Goal: Navigation & Orientation: Find specific page/section

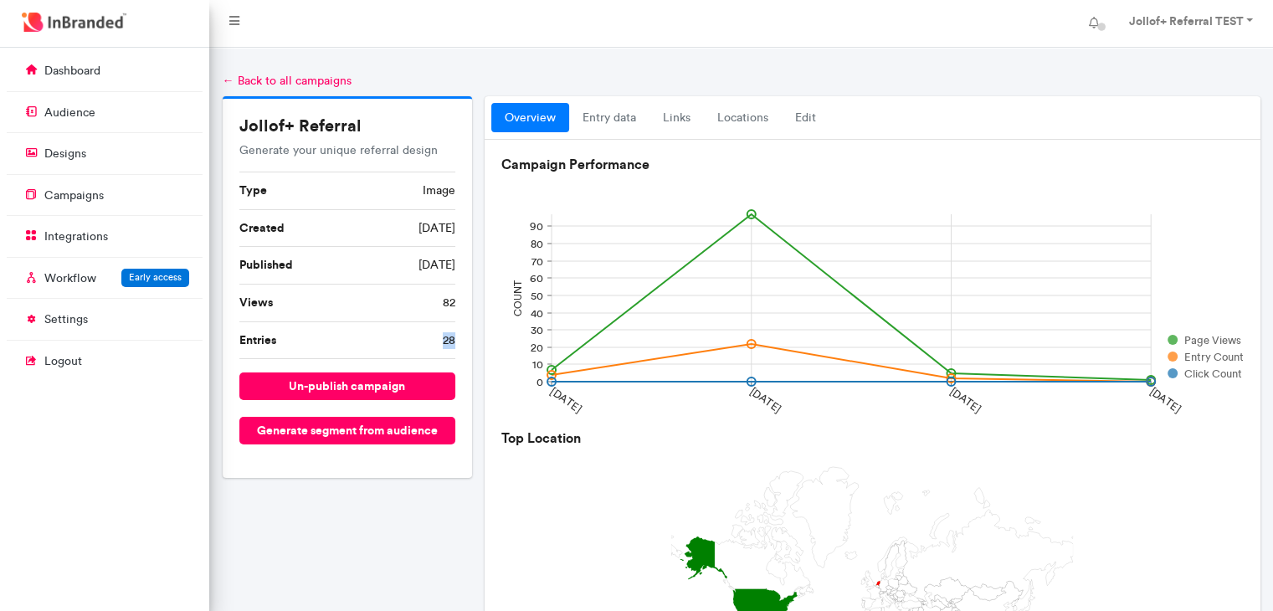
scroll to position [8, 0]
click at [613, 113] on link "entry data" at bounding box center [609, 118] width 80 height 30
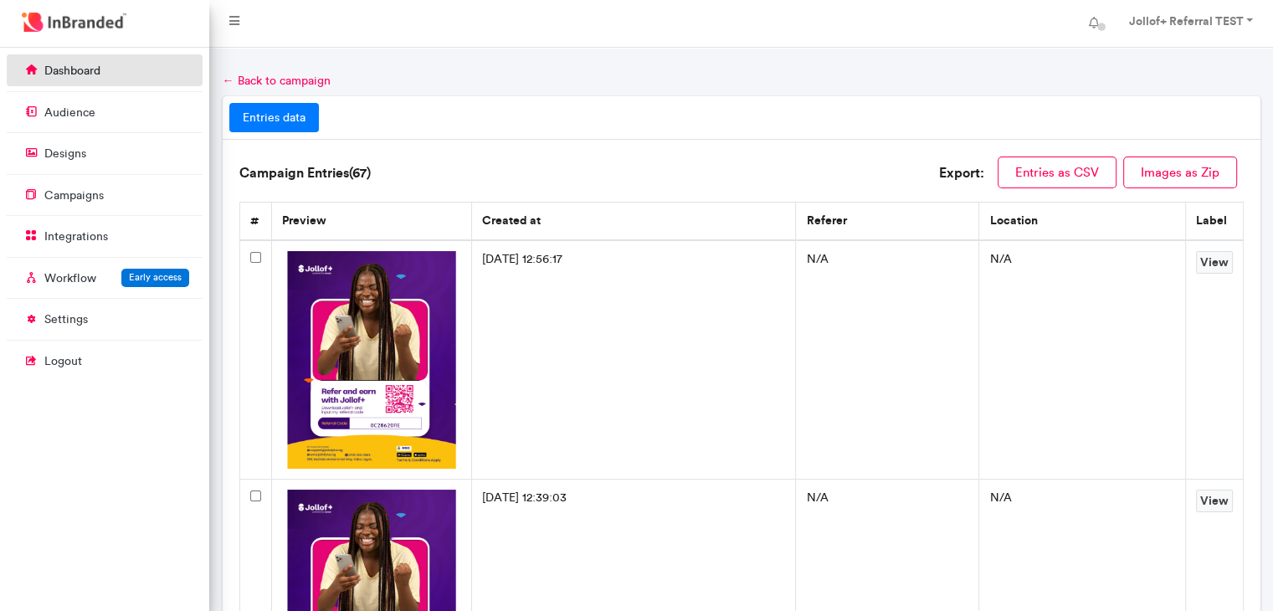
click at [80, 78] on p "dashboard" at bounding box center [72, 71] width 56 height 17
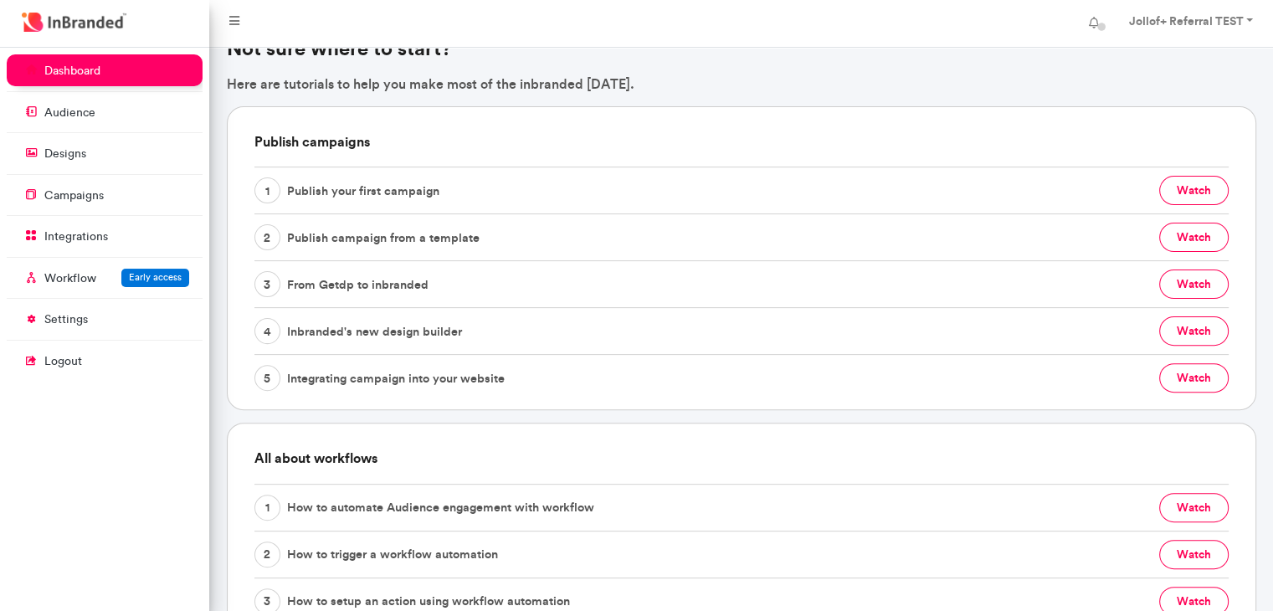
scroll to position [839, 0]
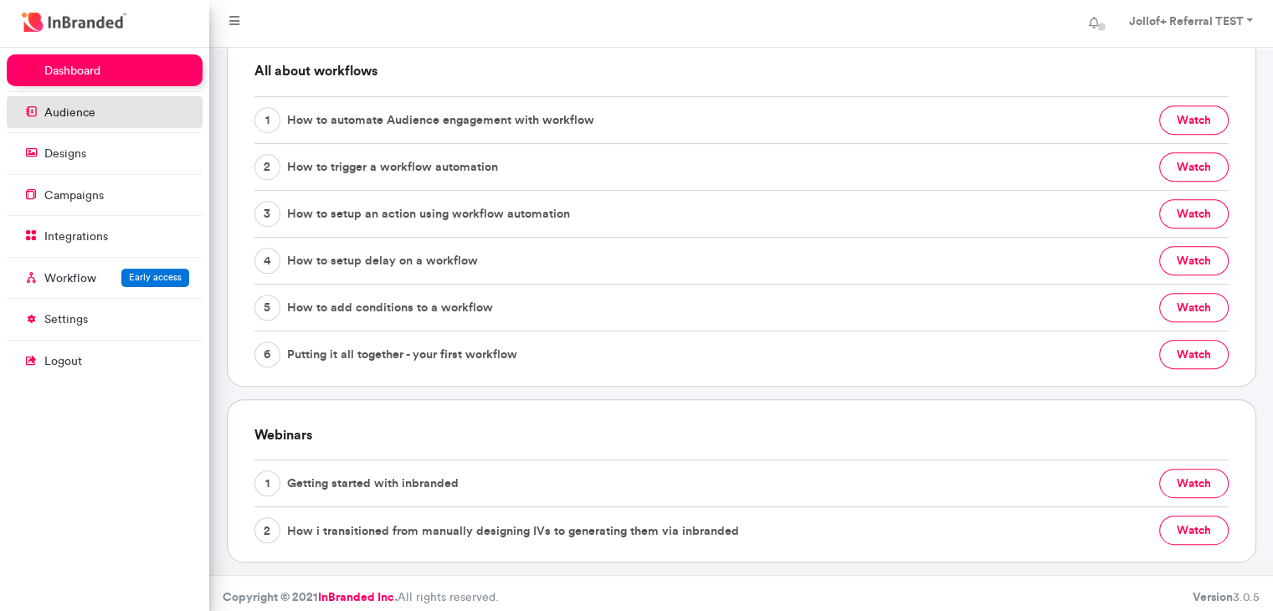
click at [71, 110] on p "audience" at bounding box center [69, 113] width 51 height 17
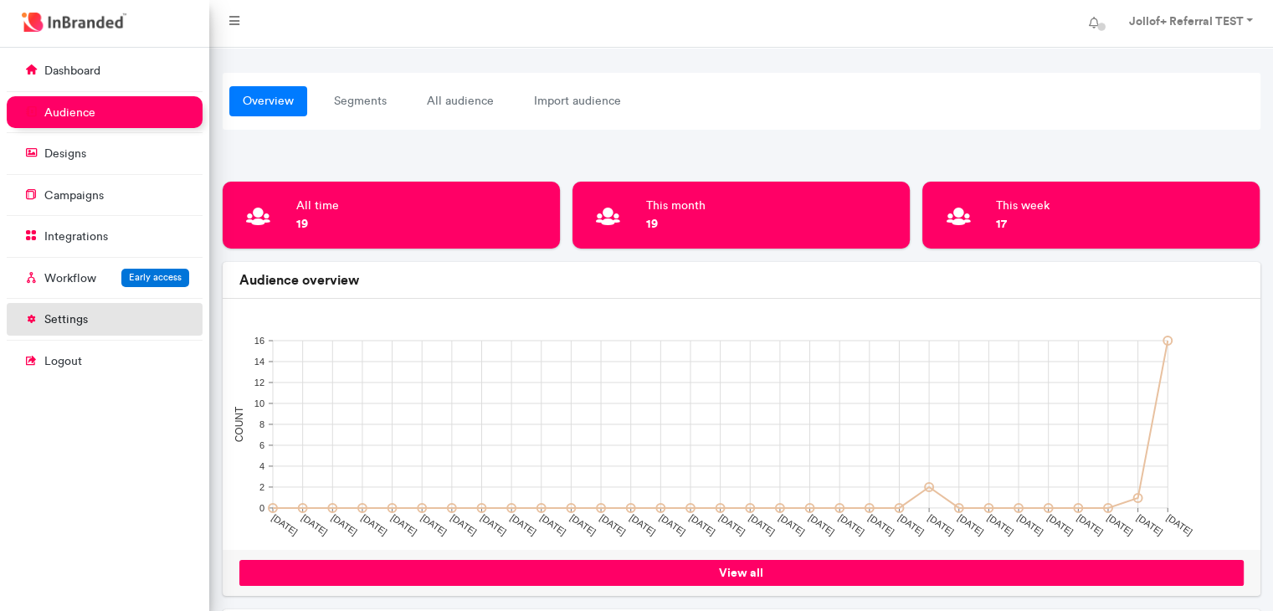
scroll to position [426, 0]
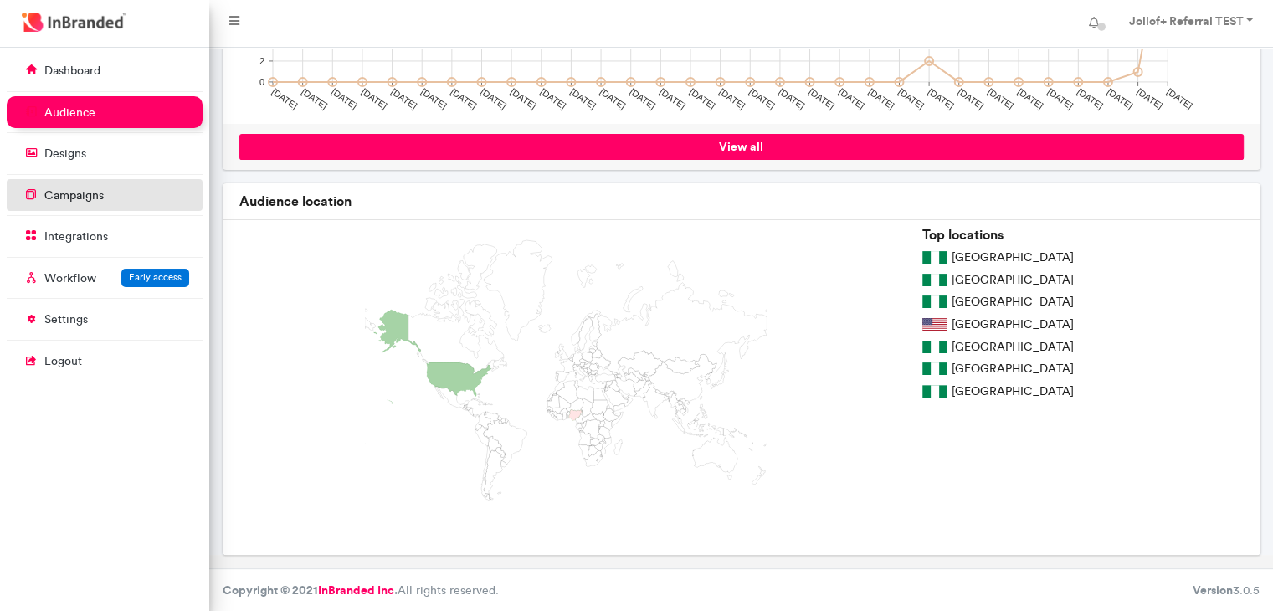
click at [80, 192] on p "campaigns" at bounding box center [73, 195] width 59 height 17
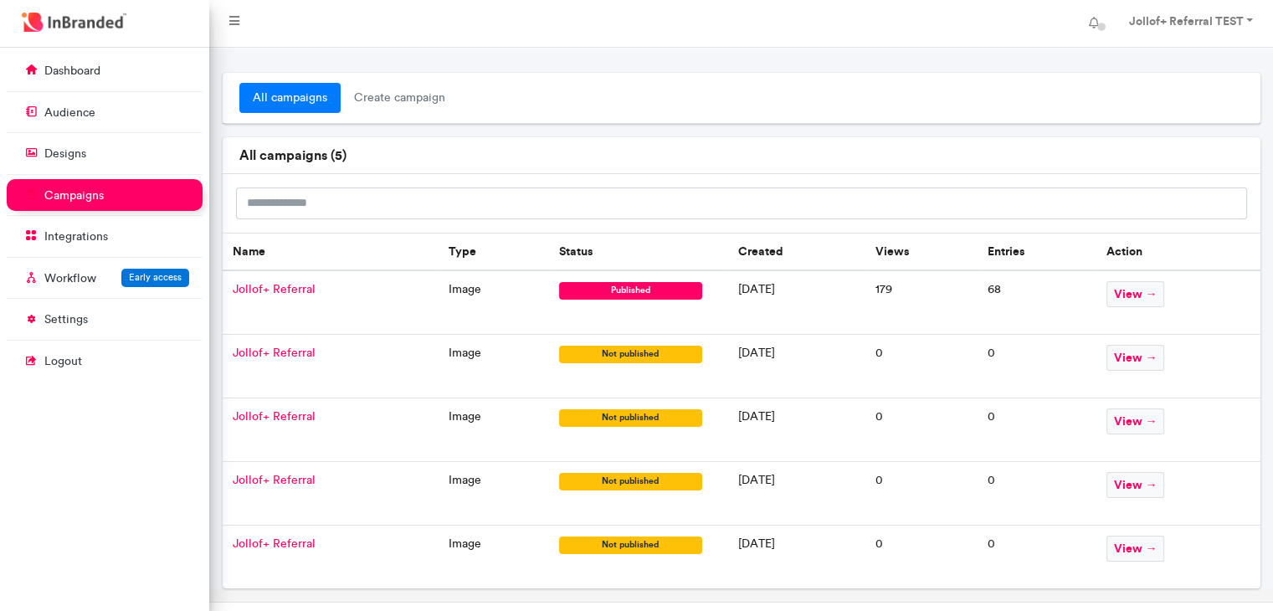
scroll to position [32, 0]
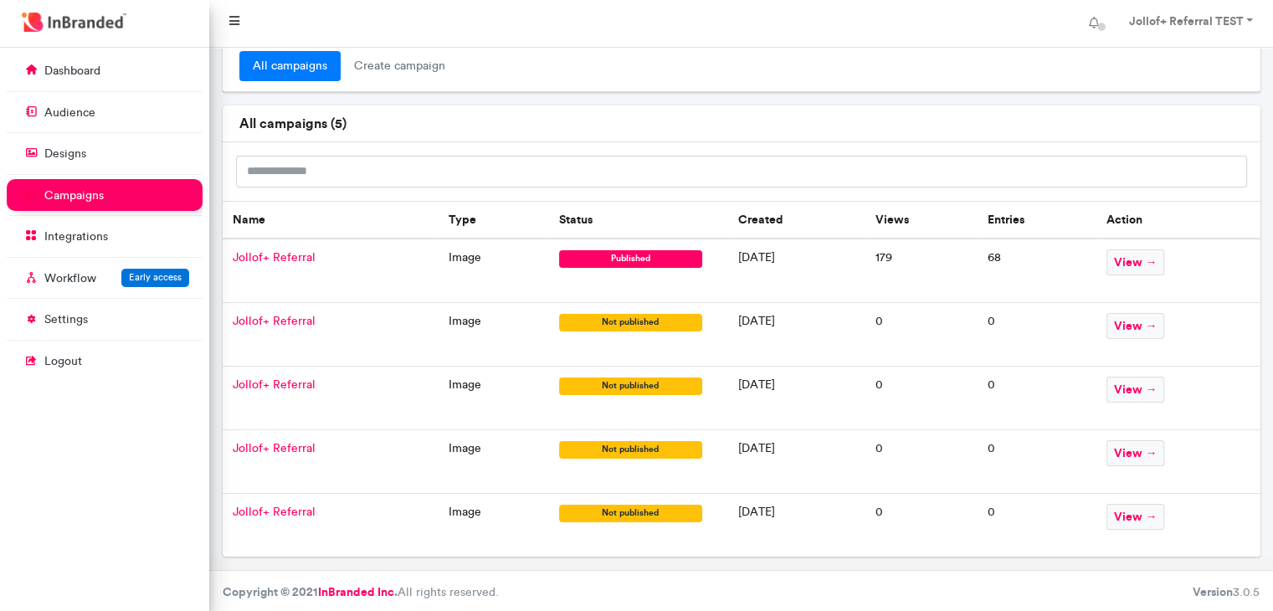
click at [231, 18] on icon at bounding box center [234, 21] width 10 height 12
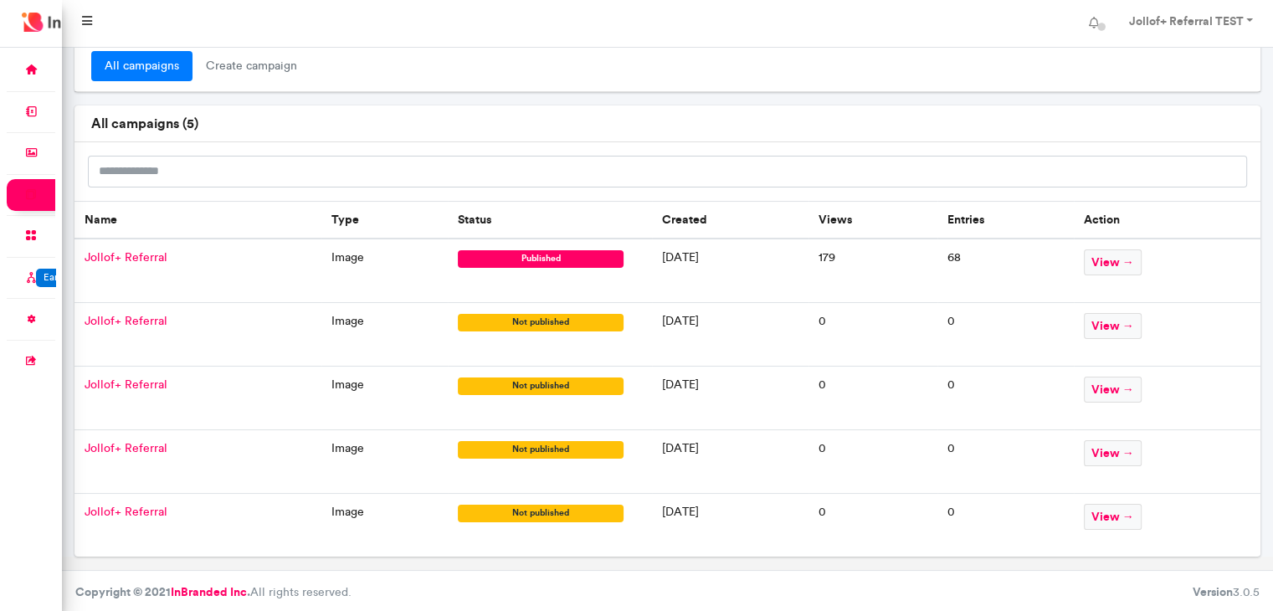
scroll to position [562, 61]
click at [1240, 23] on strong "Jollof+ Referral TEST" at bounding box center [1185, 20] width 115 height 15
click at [85, 21] on icon at bounding box center [87, 21] width 10 height 12
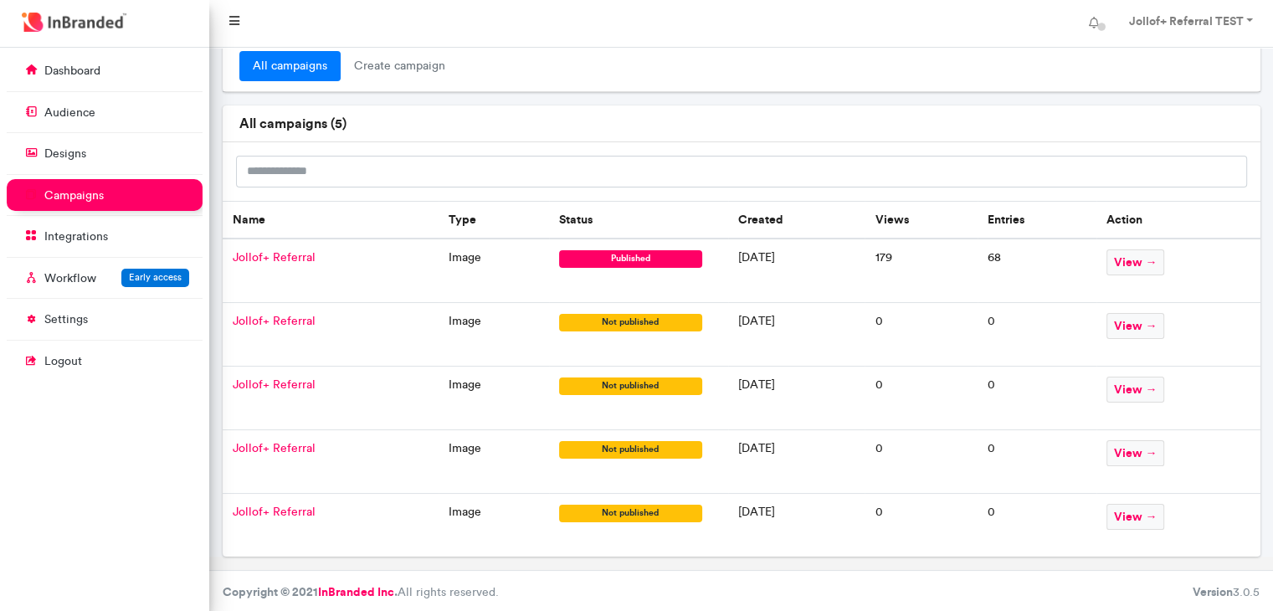
scroll to position [562, 208]
click at [77, 76] on p "dashboard" at bounding box center [72, 71] width 56 height 17
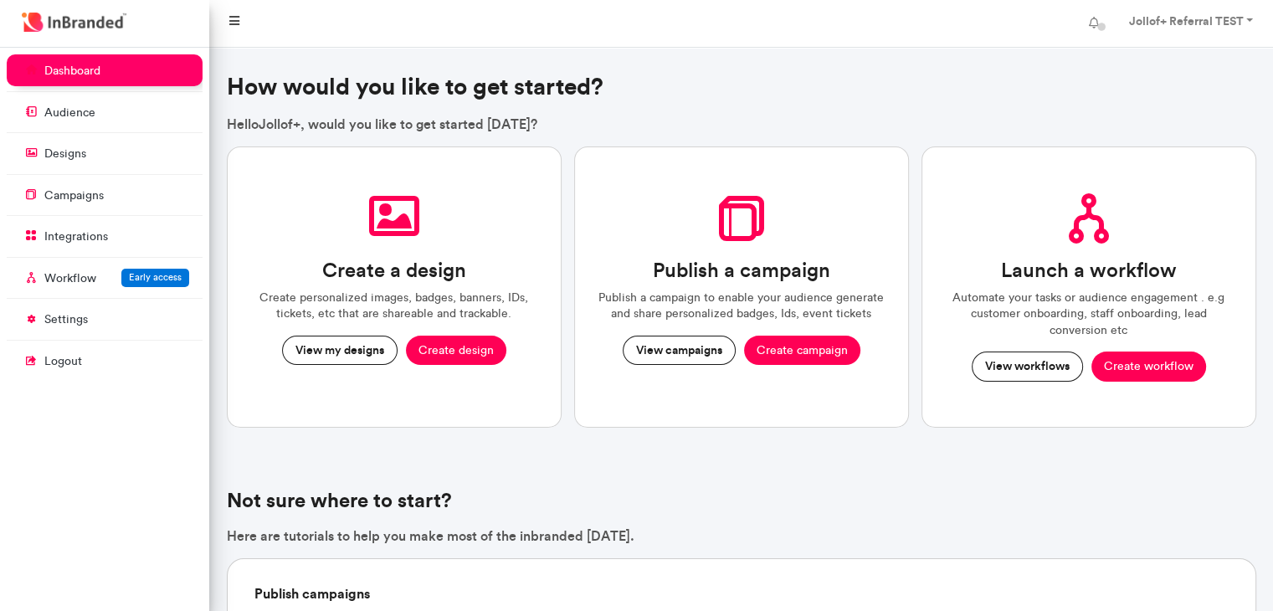
click at [228, 22] on link at bounding box center [234, 23] width 37 height 33
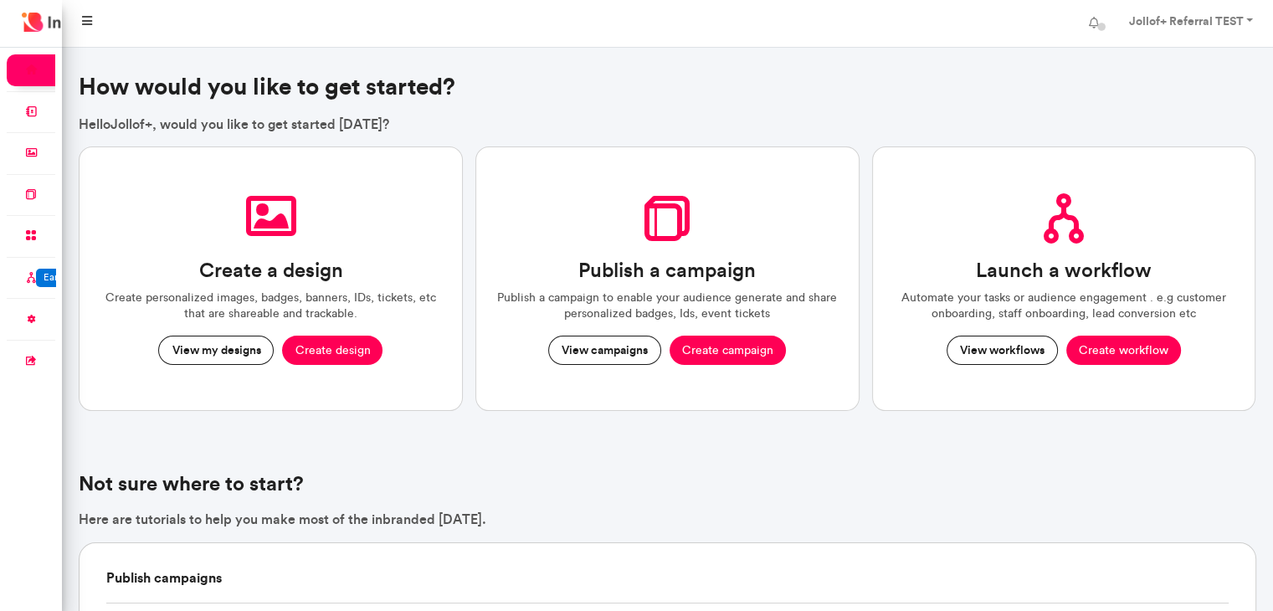
scroll to position [562, 61]
click at [85, 18] on icon at bounding box center [87, 21] width 10 height 12
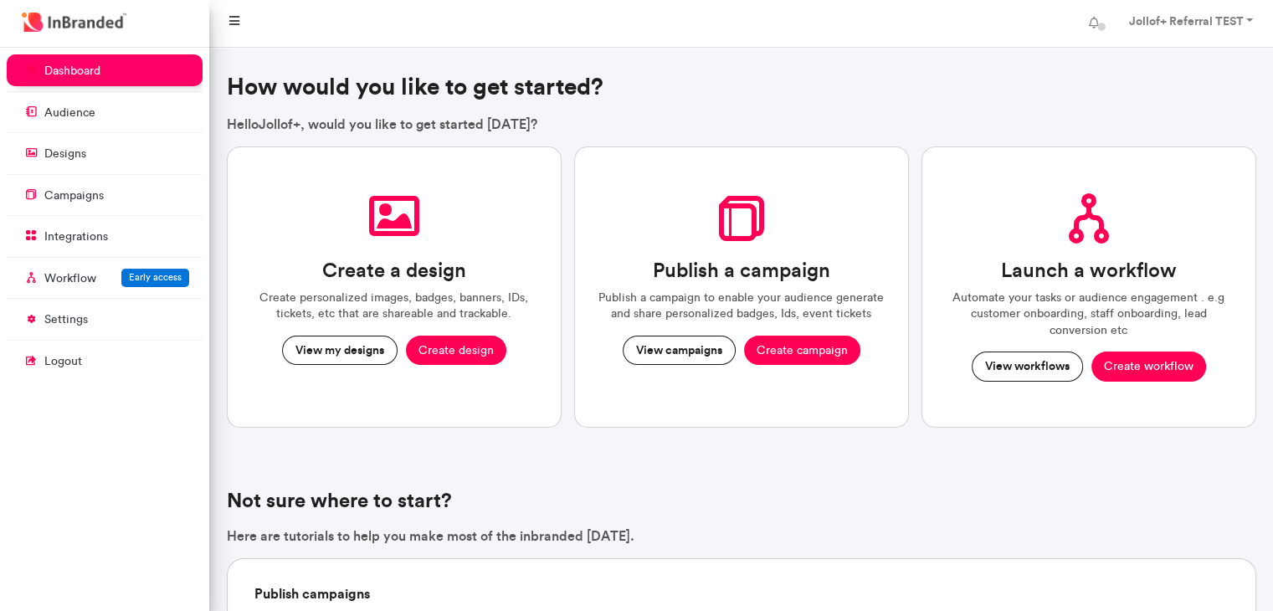
scroll to position [562, 208]
click at [41, 118] on icon at bounding box center [31, 111] width 21 height 18
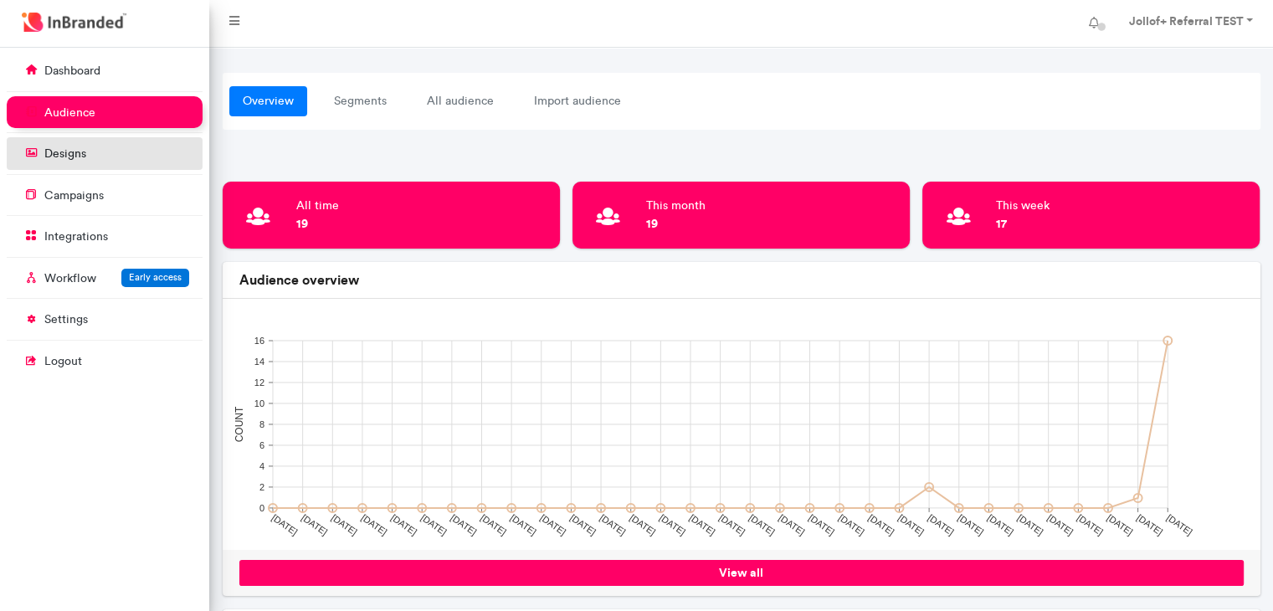
click at [65, 164] on link "designs" at bounding box center [105, 153] width 196 height 32
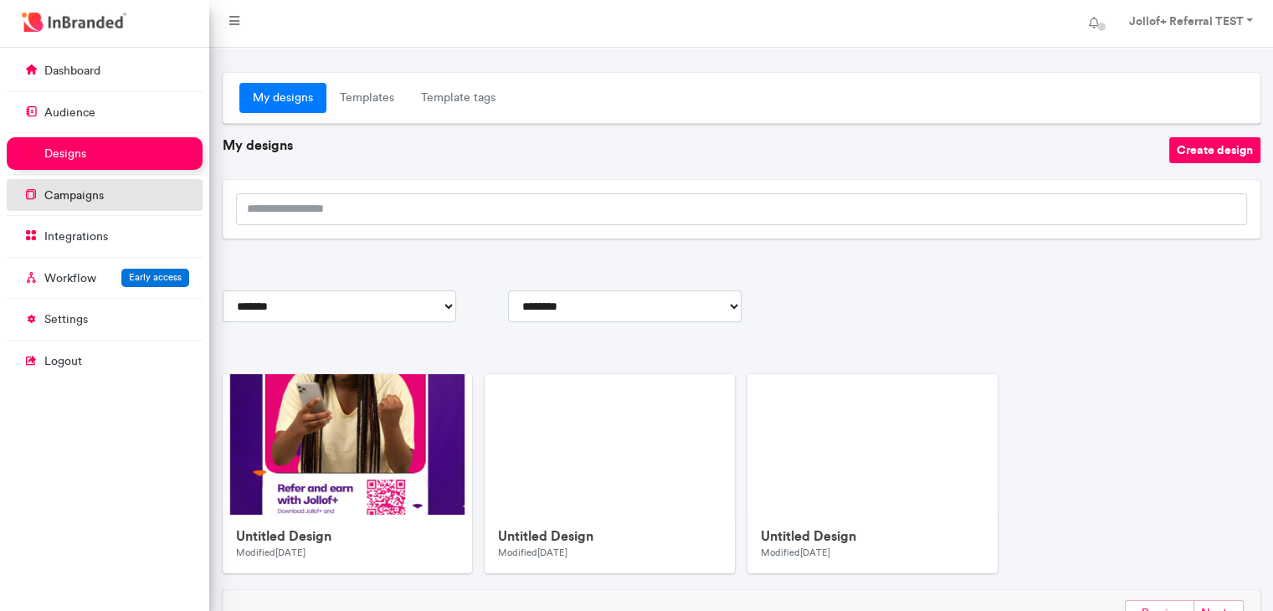
click at [74, 195] on p "campaigns" at bounding box center [73, 195] width 59 height 17
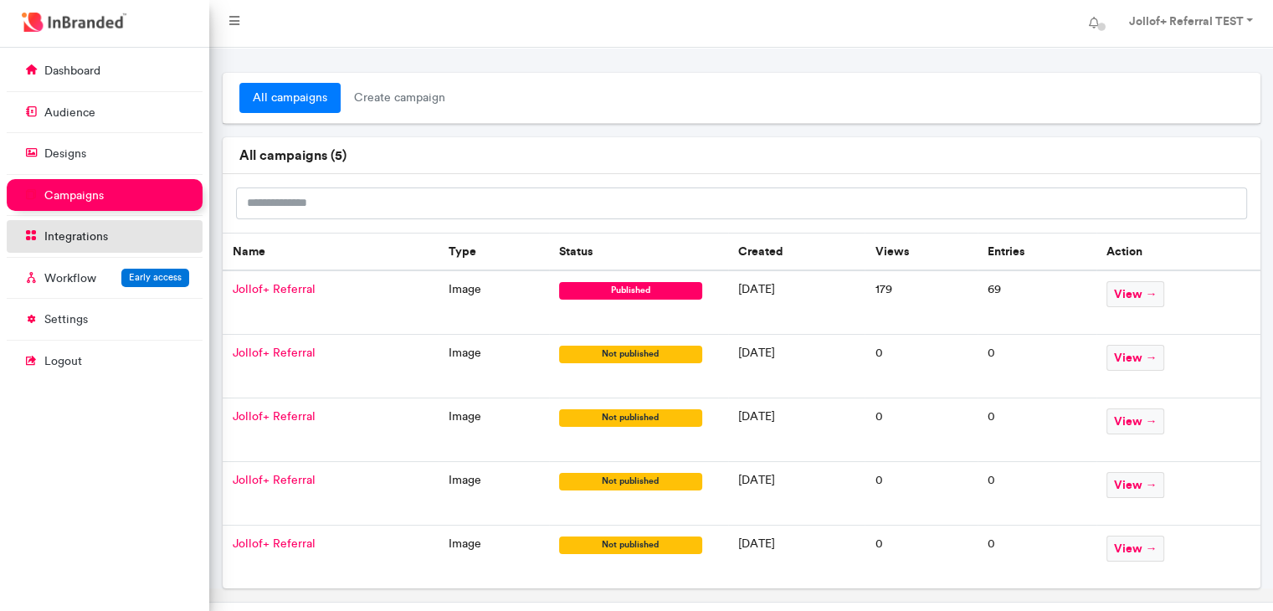
click at [77, 239] on p "integrations" at bounding box center [76, 236] width 64 height 17
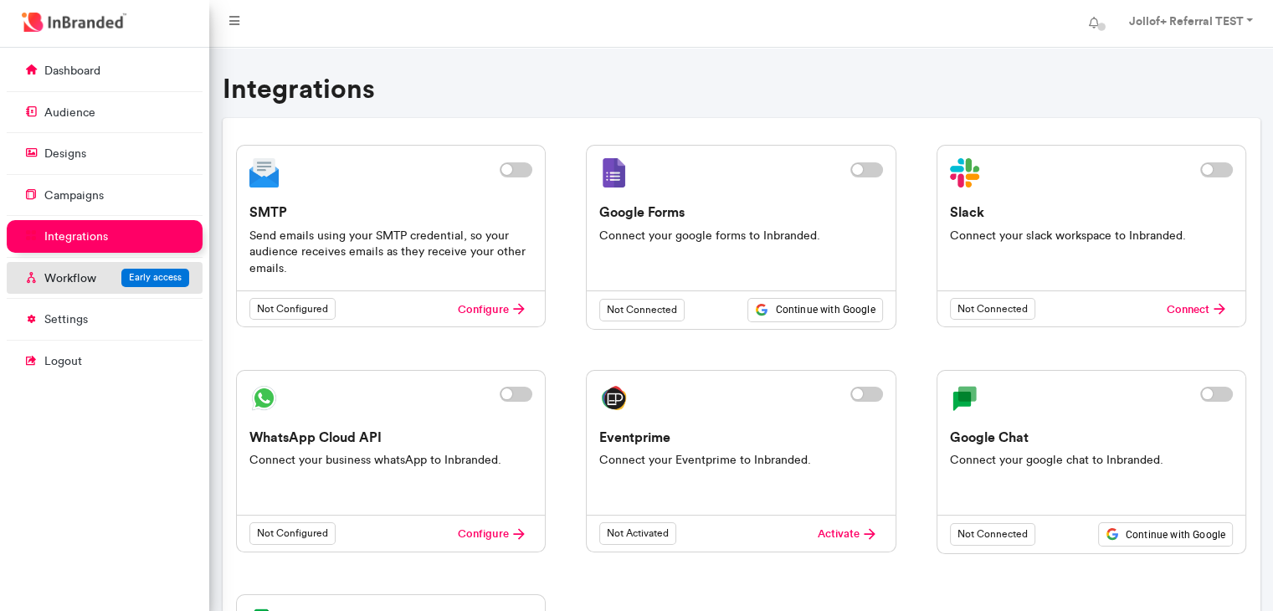
click at [64, 276] on p "Workflow" at bounding box center [70, 278] width 52 height 17
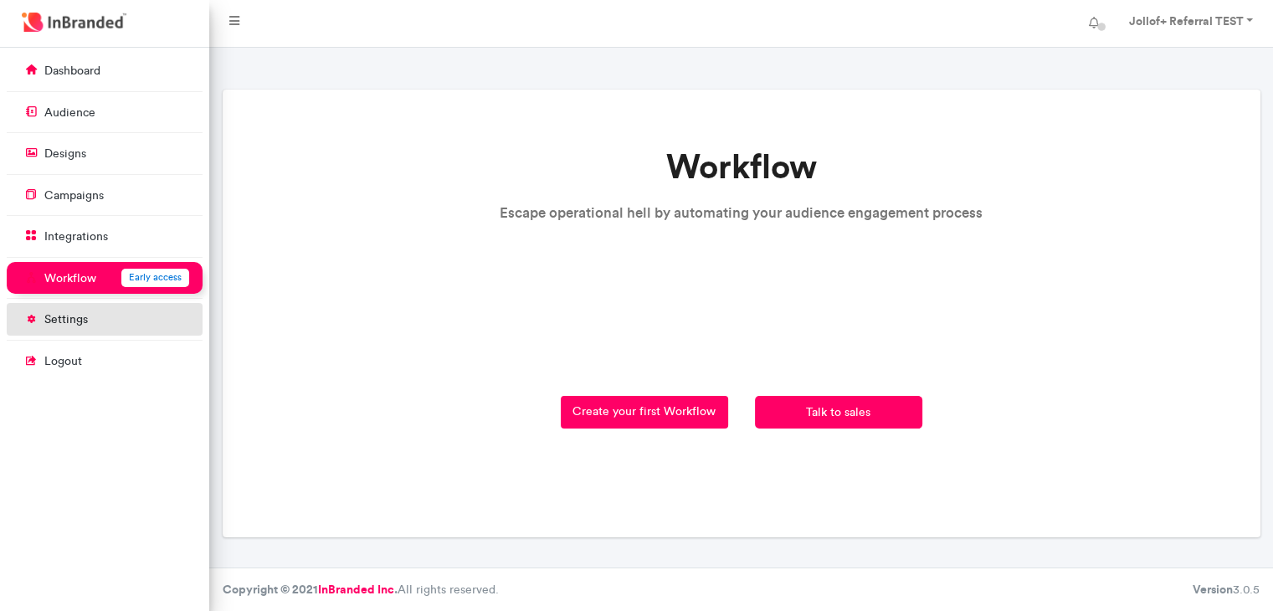
click at [64, 321] on p "settings" at bounding box center [66, 319] width 44 height 17
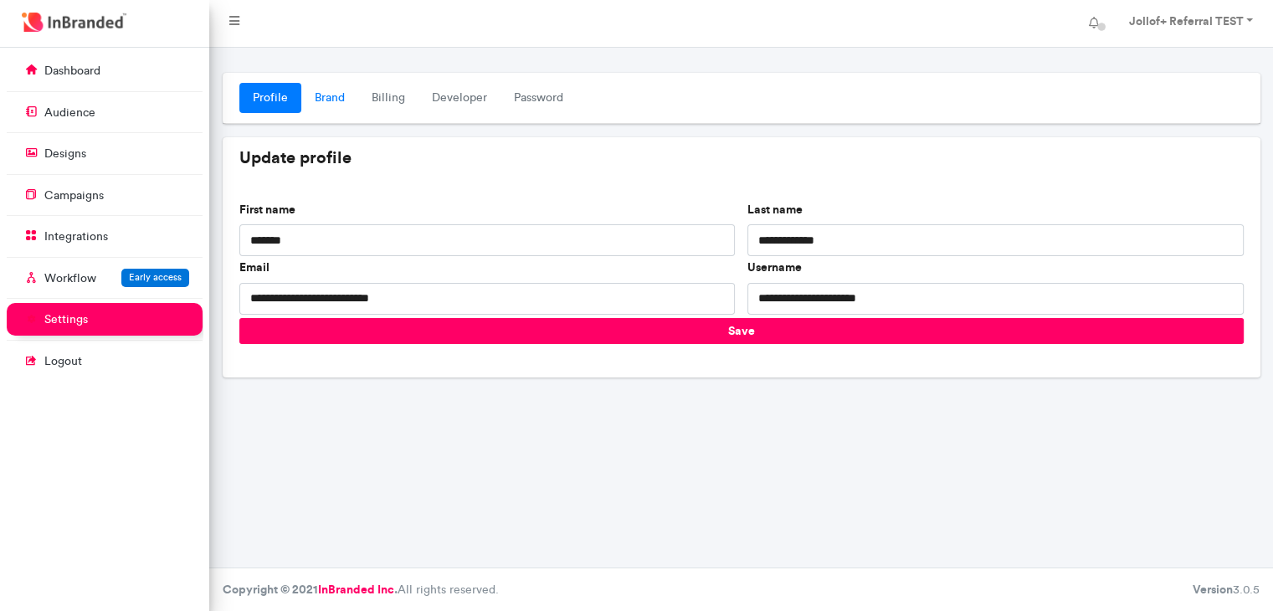
click at [324, 94] on link "Brand" at bounding box center [329, 98] width 57 height 30
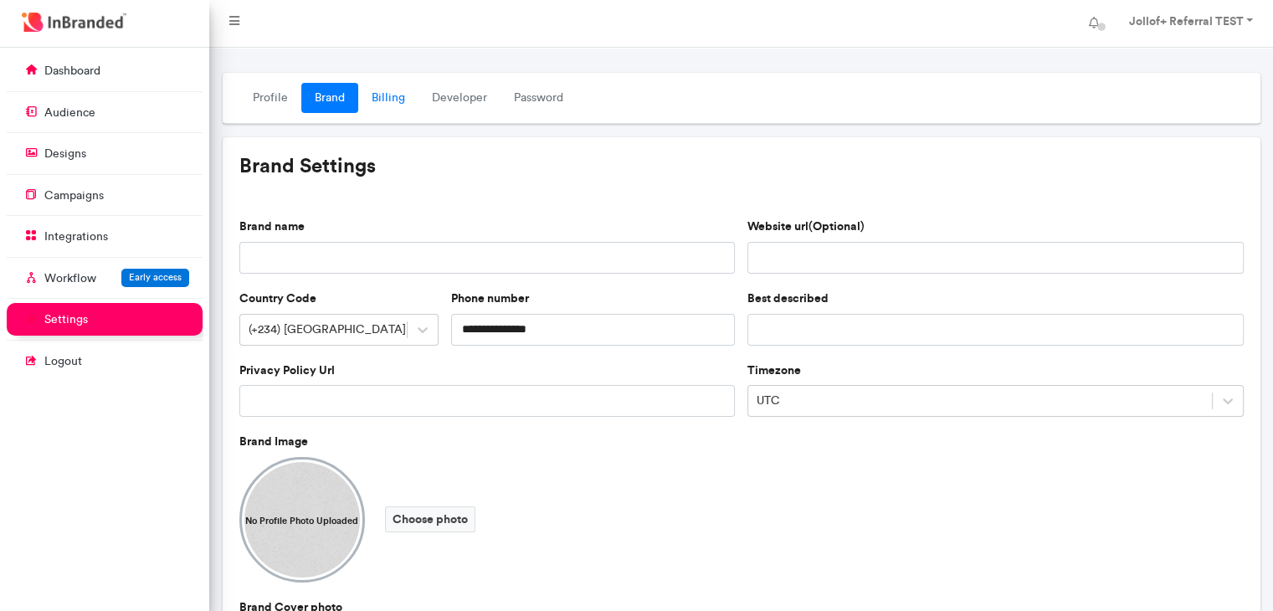
click at [377, 89] on link "Billing" at bounding box center [388, 98] width 60 height 30
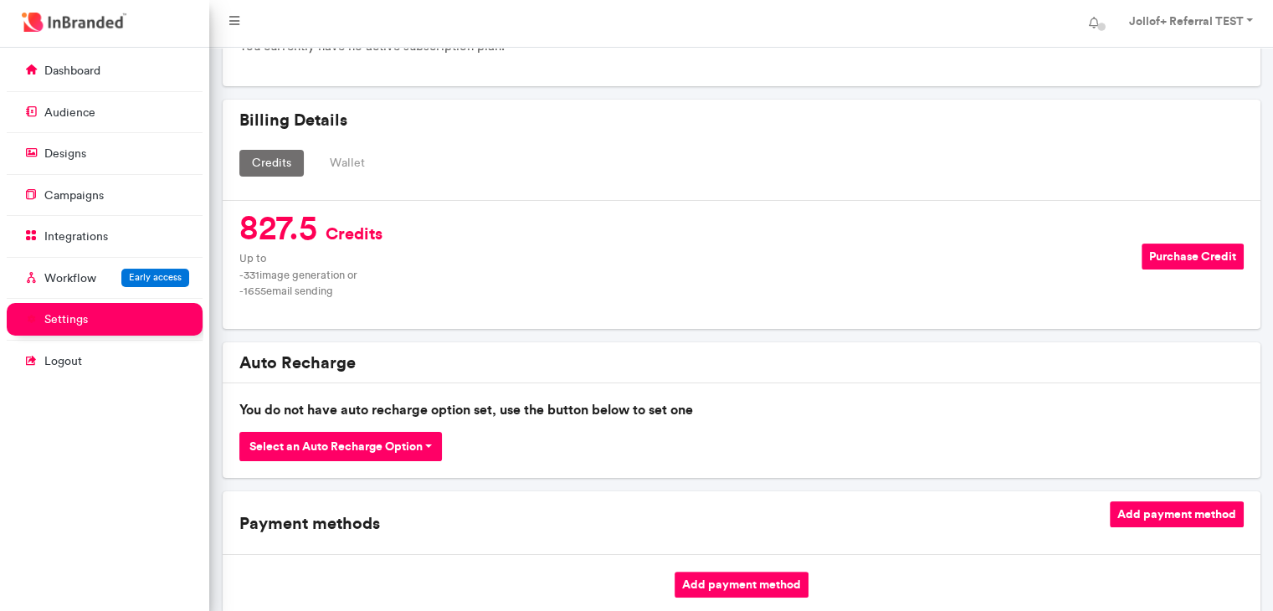
scroll to position [227, 0]
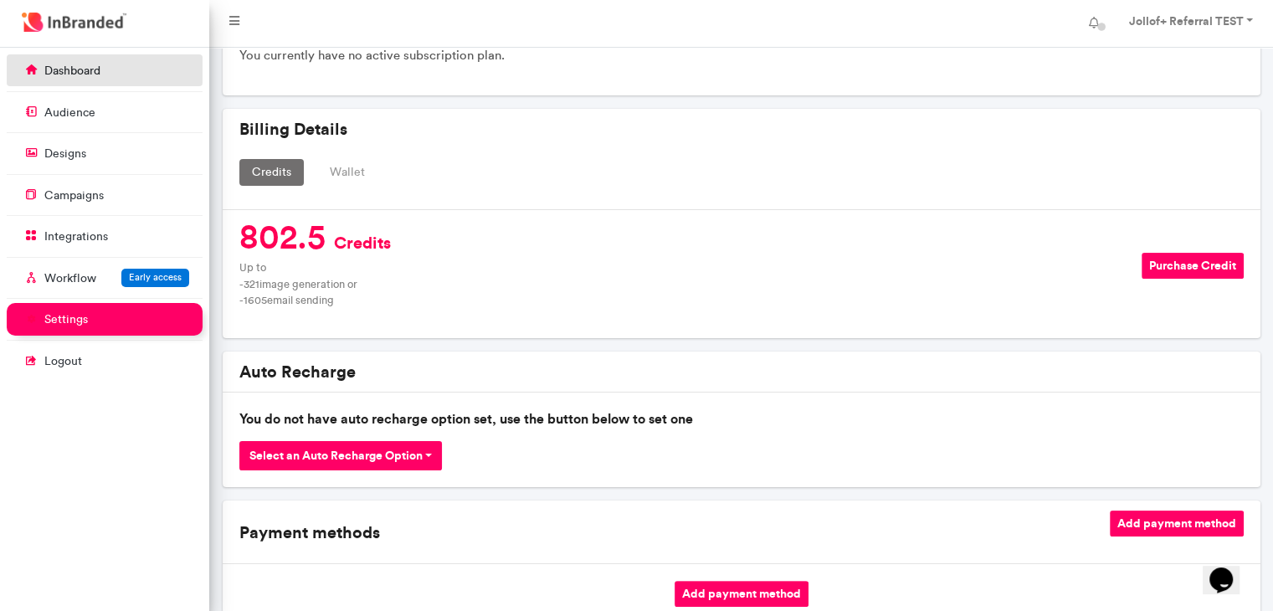
click at [80, 77] on p "dashboard" at bounding box center [72, 71] width 56 height 17
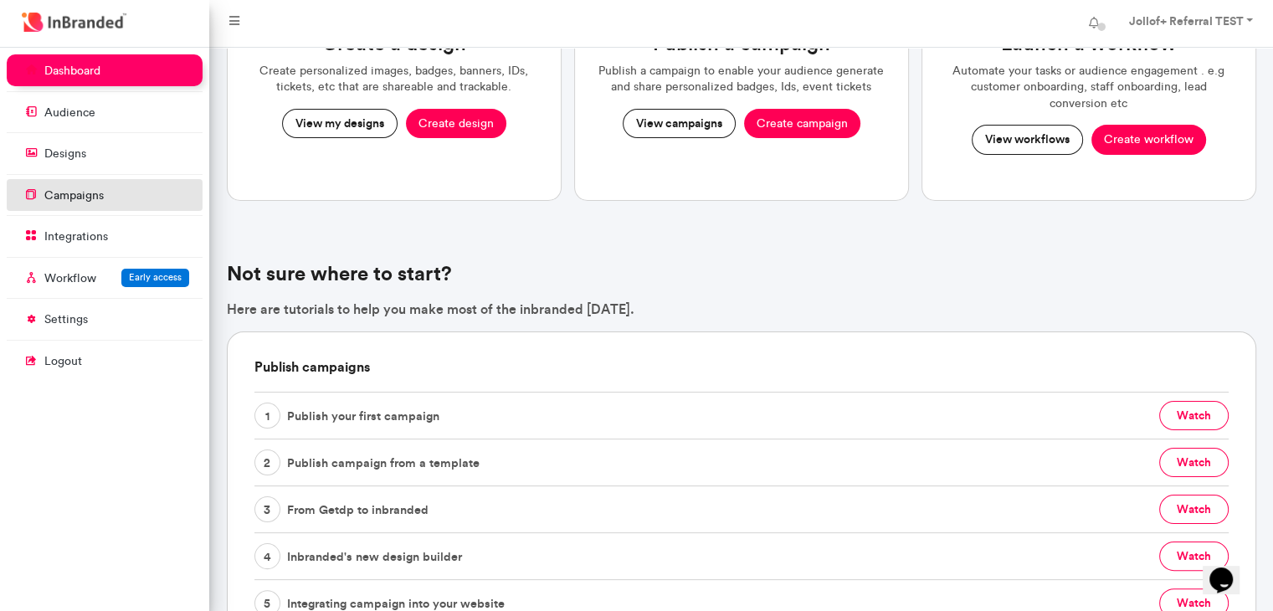
click at [64, 201] on p "campaigns" at bounding box center [73, 195] width 59 height 17
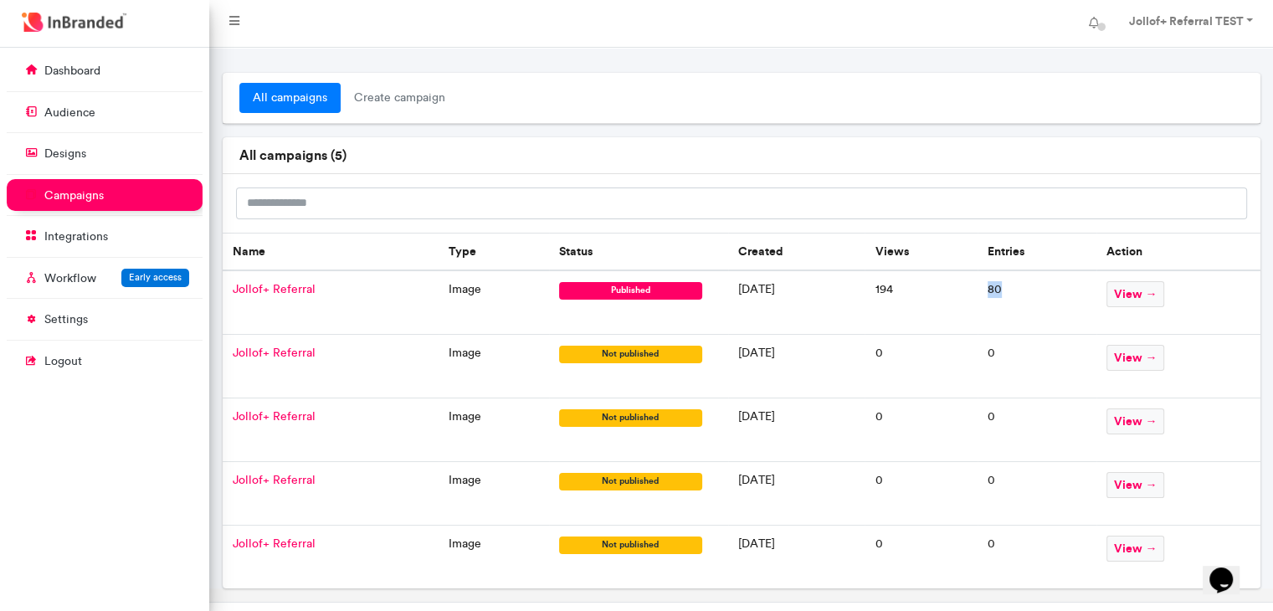
drag, startPoint x: 1022, startPoint y: 285, endPoint x: 1008, endPoint y: 304, distance: 23.3
click at [1008, 304] on td "80" at bounding box center [1037, 302] width 120 height 64
click at [977, 399] on td "0" at bounding box center [920, 430] width 112 height 64
